Goal: Find specific page/section: Find specific page/section

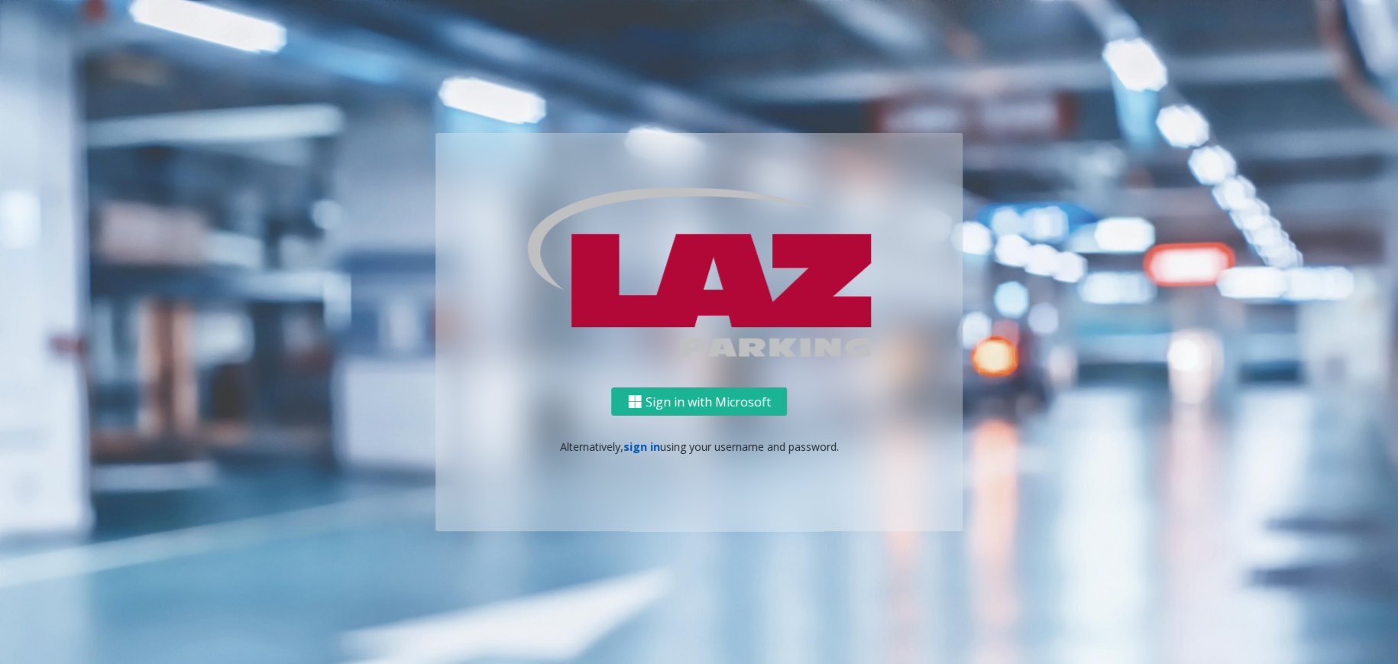
click at [627, 447] on link "sign in" at bounding box center [642, 446] width 37 height 15
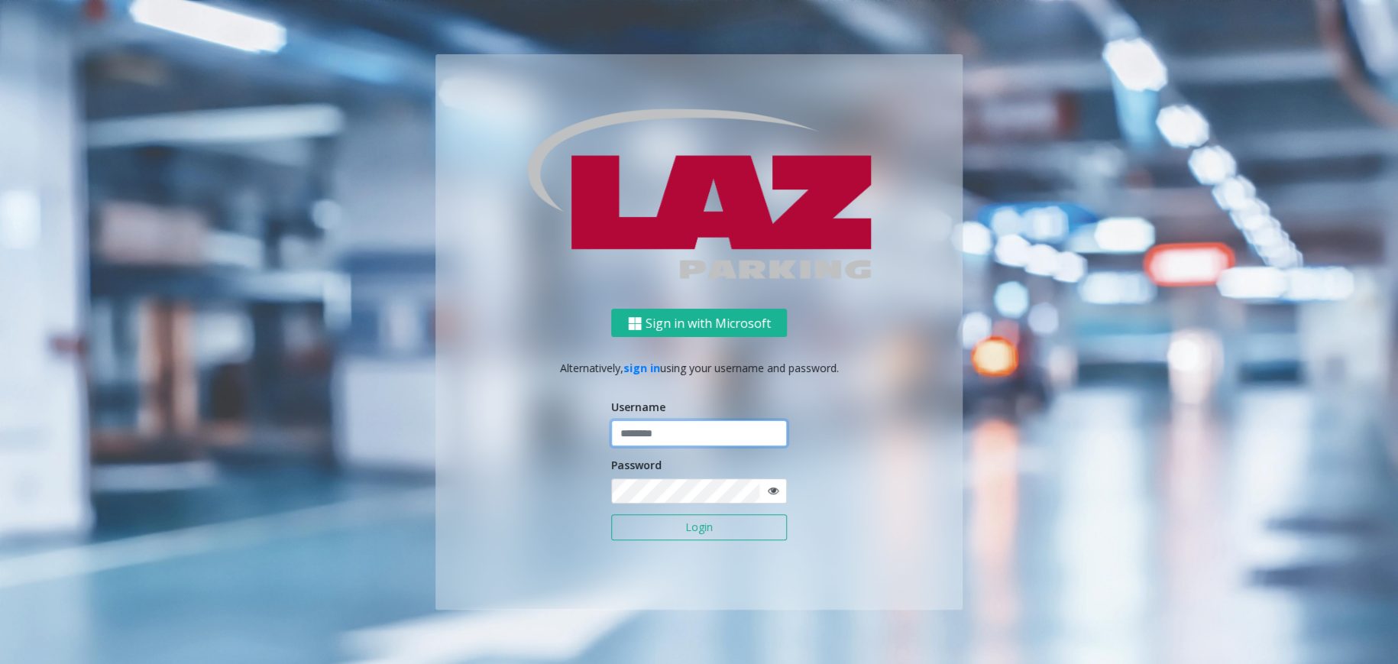
click at [649, 445] on input "text" at bounding box center [699, 433] width 176 height 26
type input "********"
click at [648, 526] on button "Login" at bounding box center [699, 527] width 176 height 26
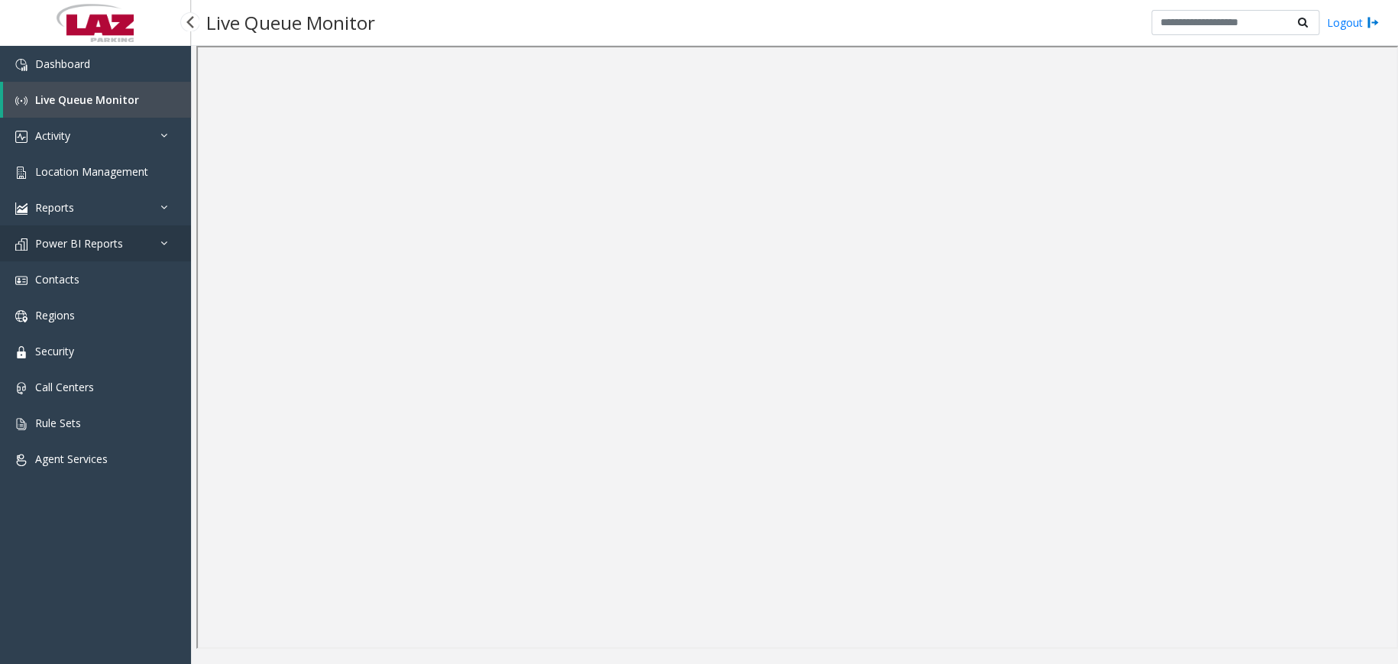
click at [165, 245] on icon at bounding box center [167, 243] width 15 height 11
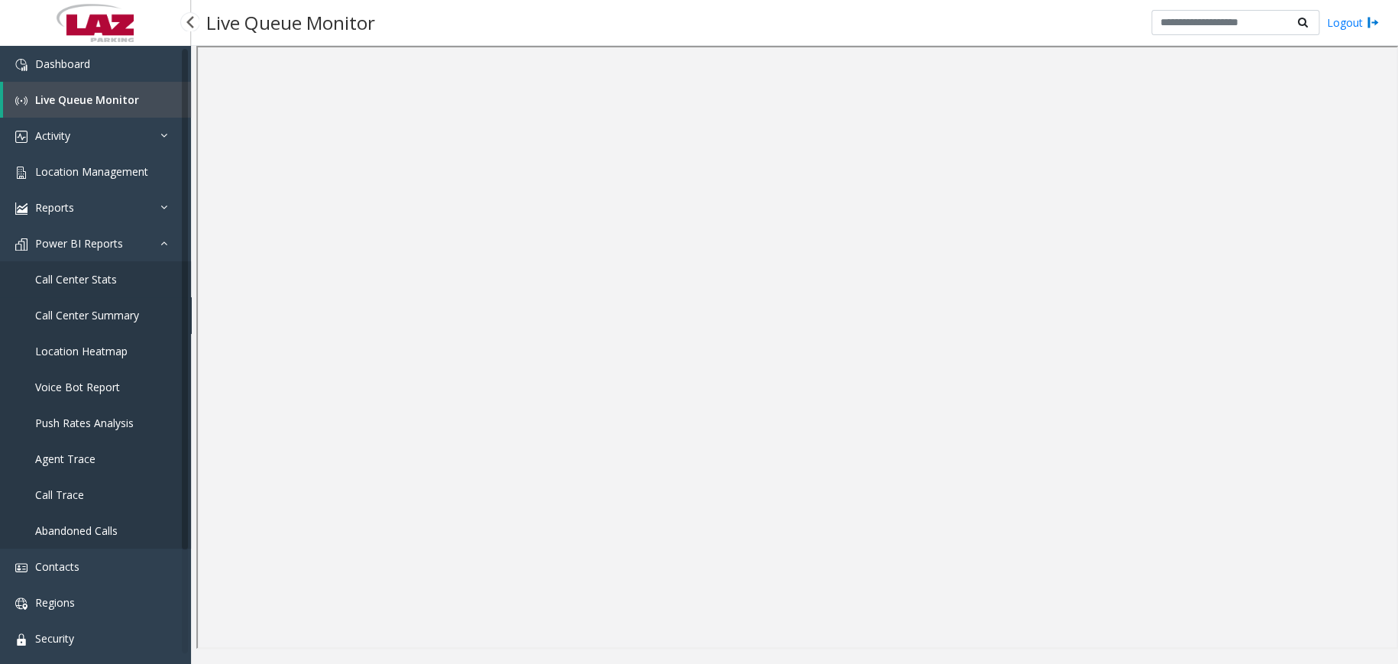
click at [118, 319] on span "Call Center Summary" at bounding box center [87, 315] width 104 height 15
